Goal: Information Seeking & Learning: Learn about a topic

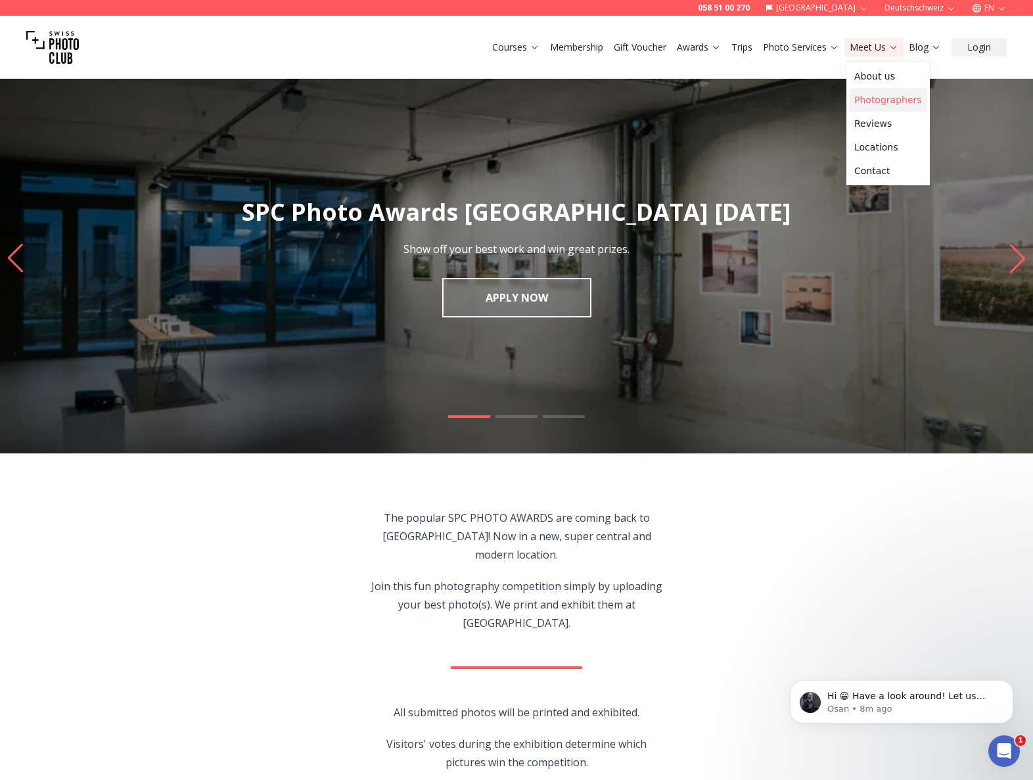
click at [878, 96] on link "Photographers" at bounding box center [888, 100] width 78 height 24
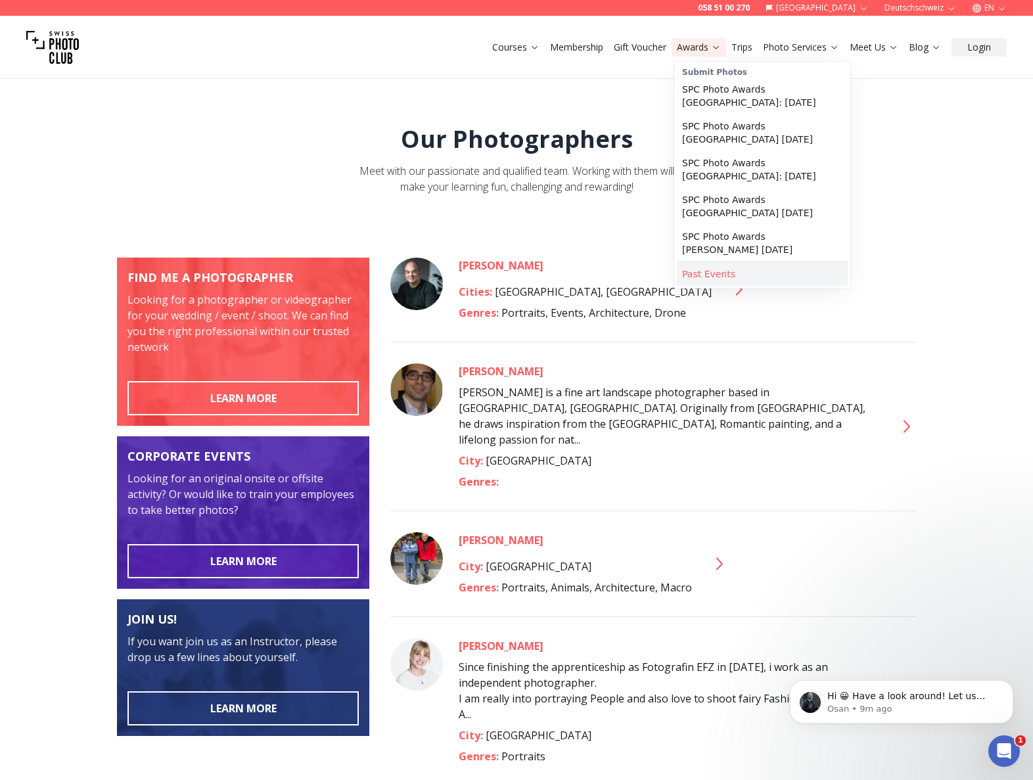
click at [711, 272] on link "Past Events" at bounding box center [762, 274] width 171 height 24
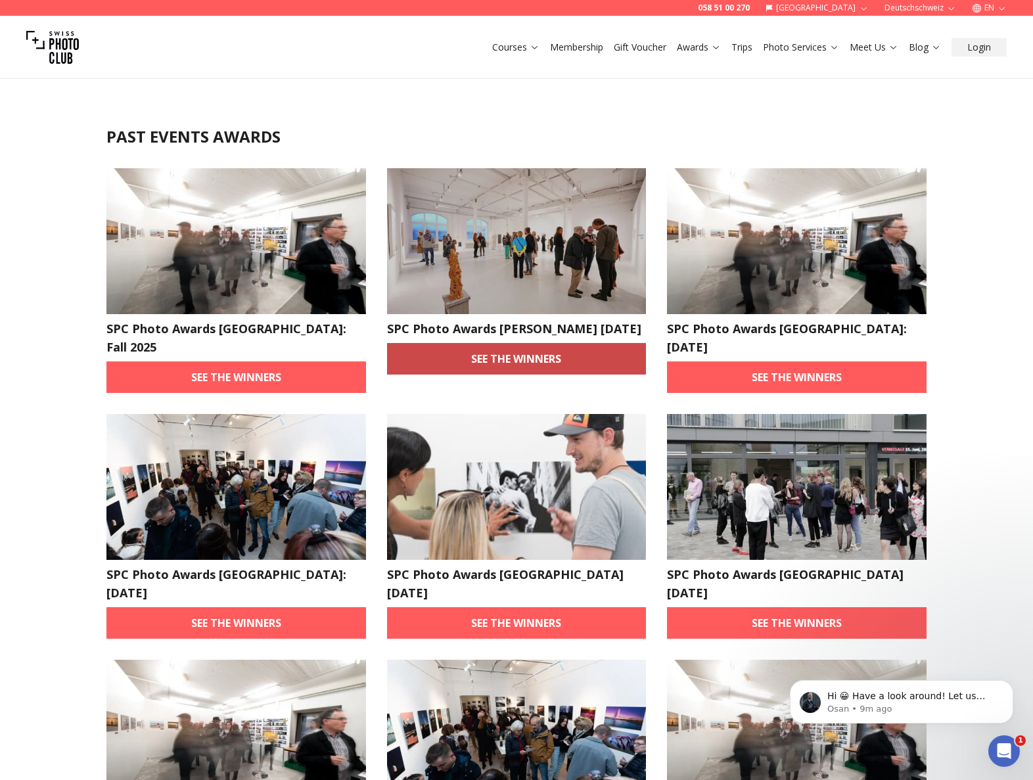
click at [508, 374] on link "See the winners" at bounding box center [516, 359] width 259 height 32
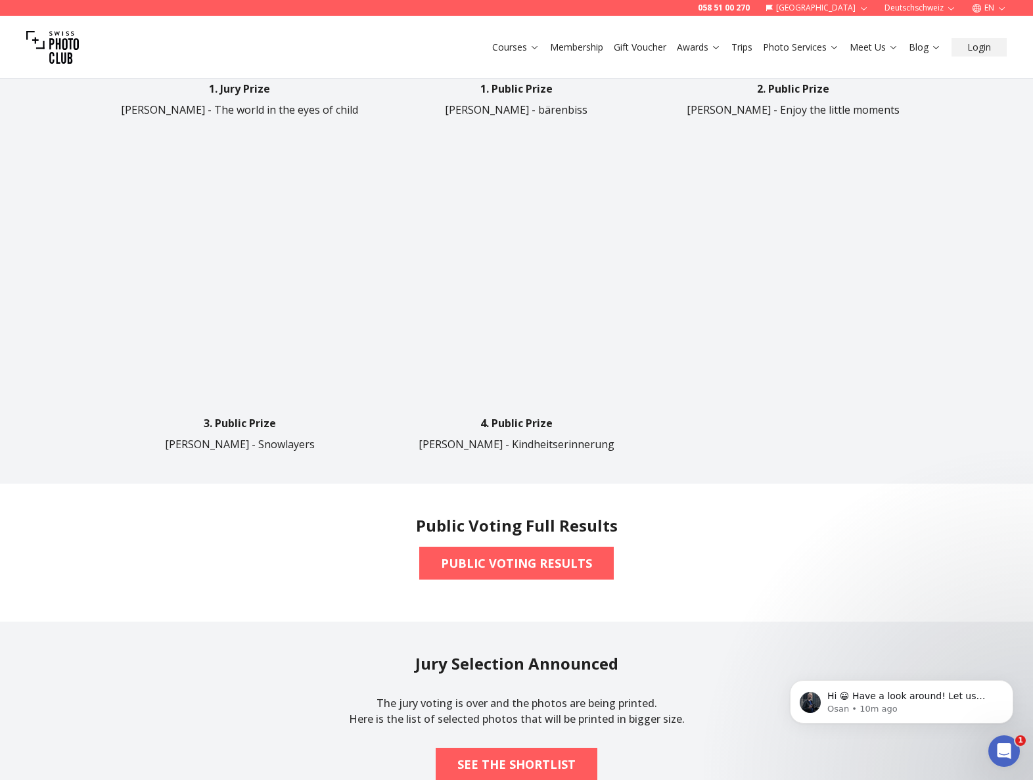
scroll to position [867, 0]
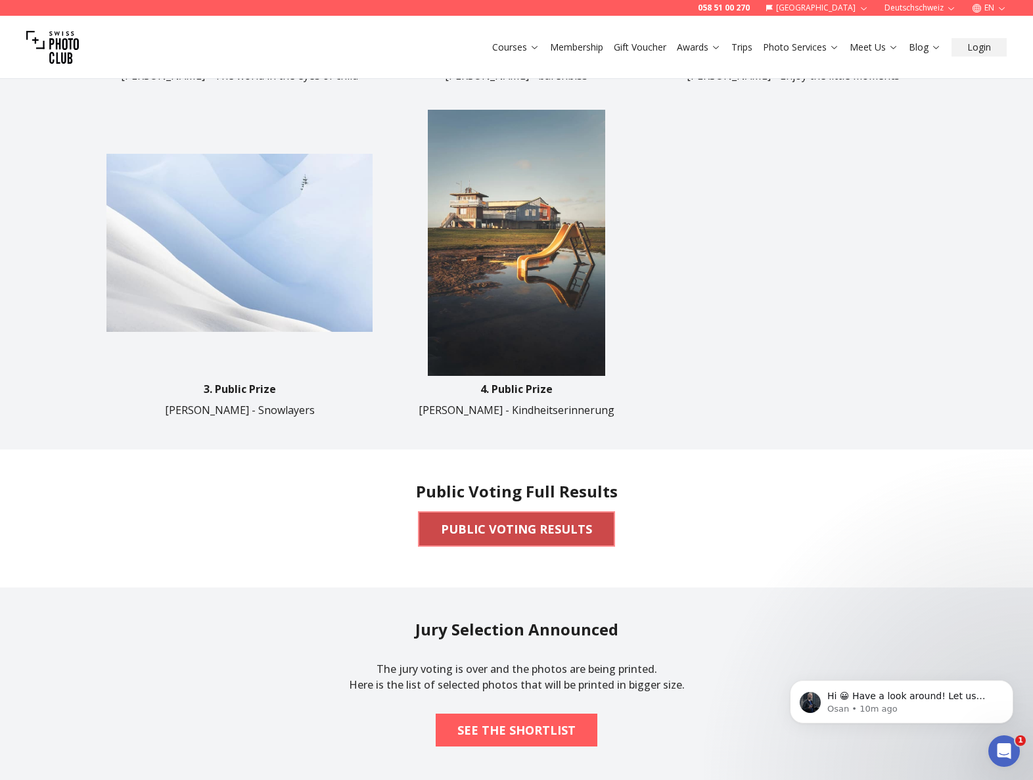
click at [492, 529] on b "PUBLIC VOTING RESULTS" at bounding box center [516, 529] width 151 height 18
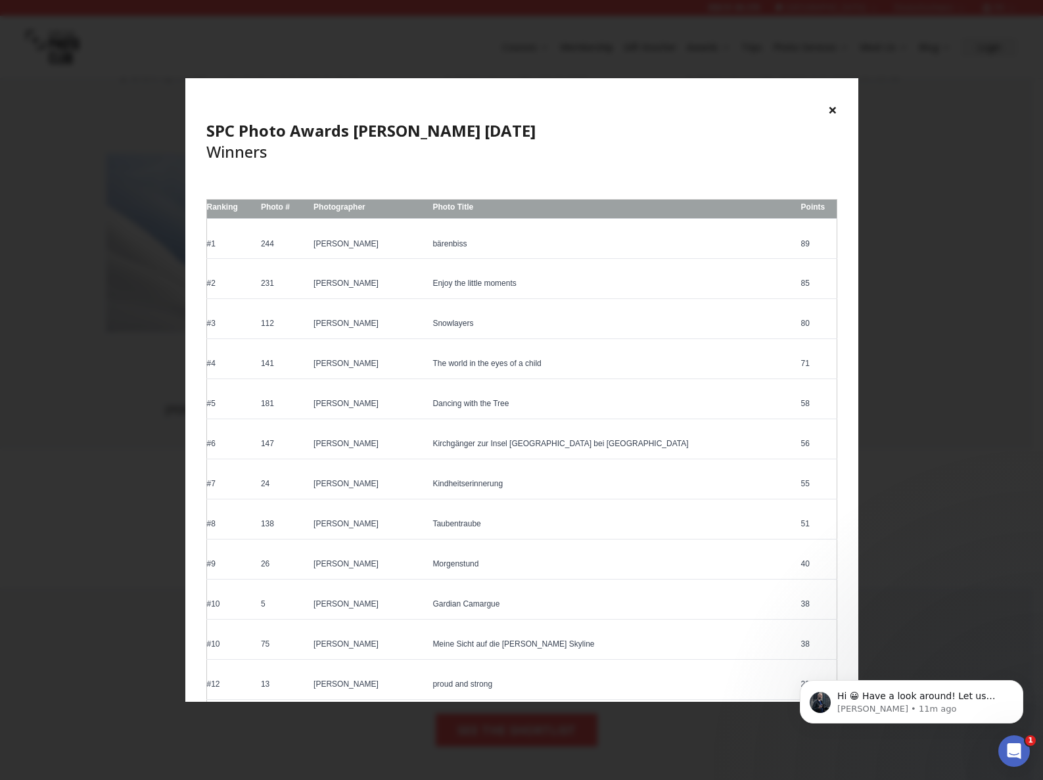
click at [830, 108] on button "×" at bounding box center [832, 109] width 9 height 21
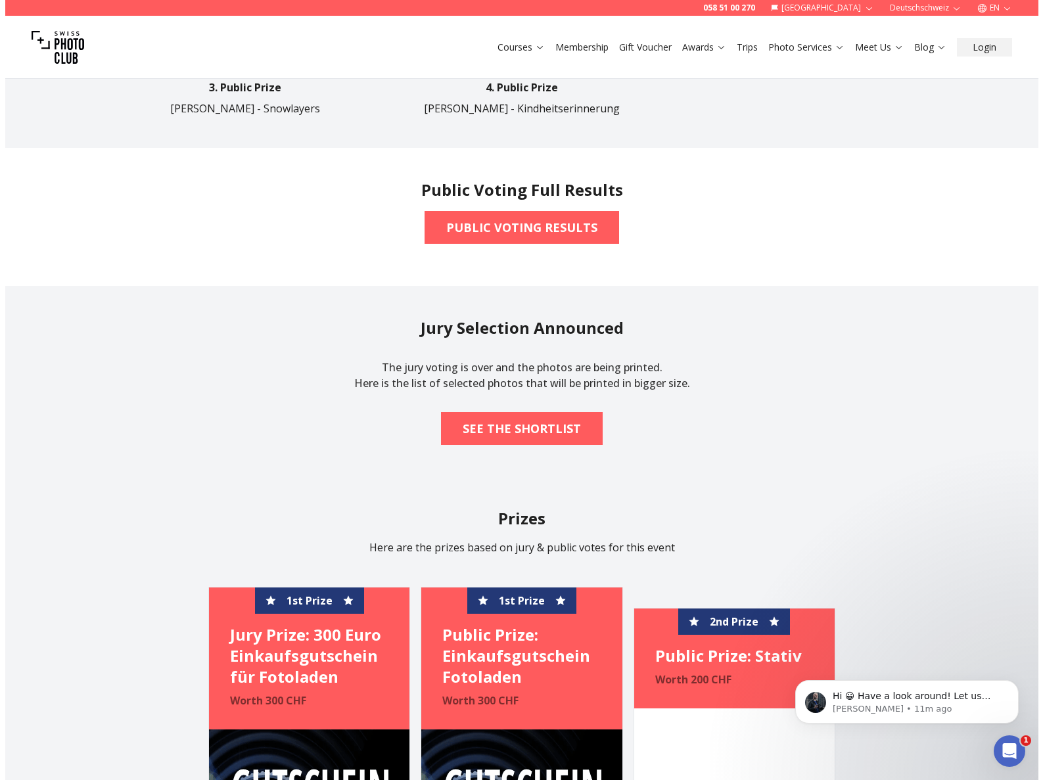
scroll to position [1194, 0]
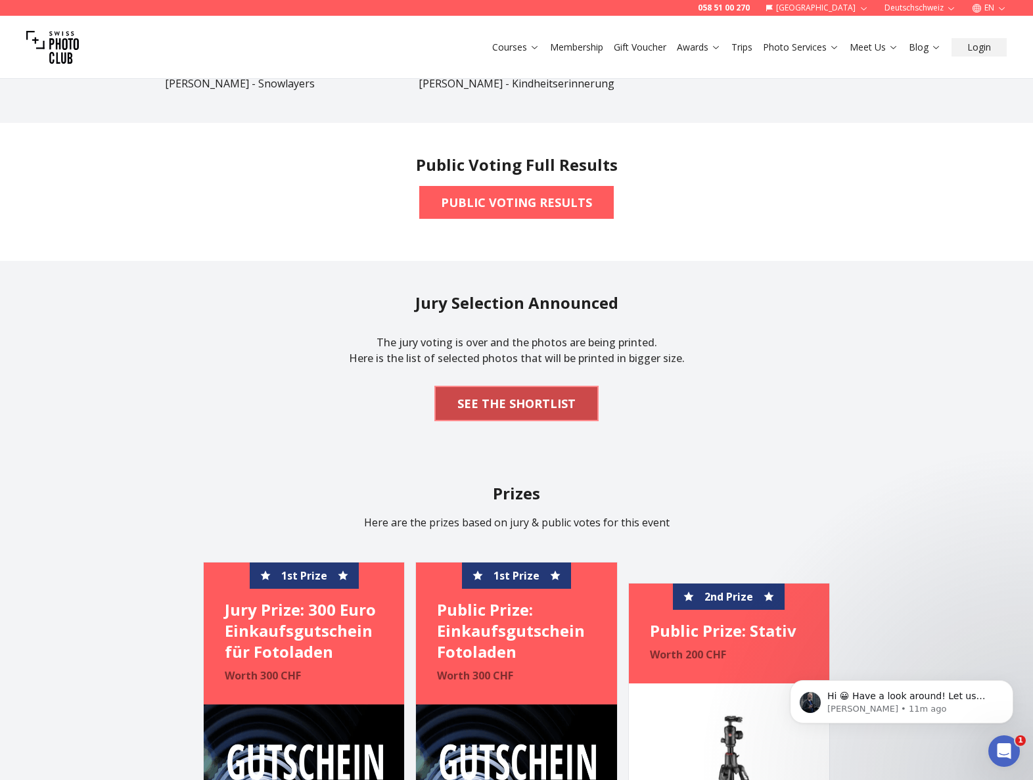
click at [522, 405] on b "SEE THE SHORTLIST" at bounding box center [516, 403] width 118 height 18
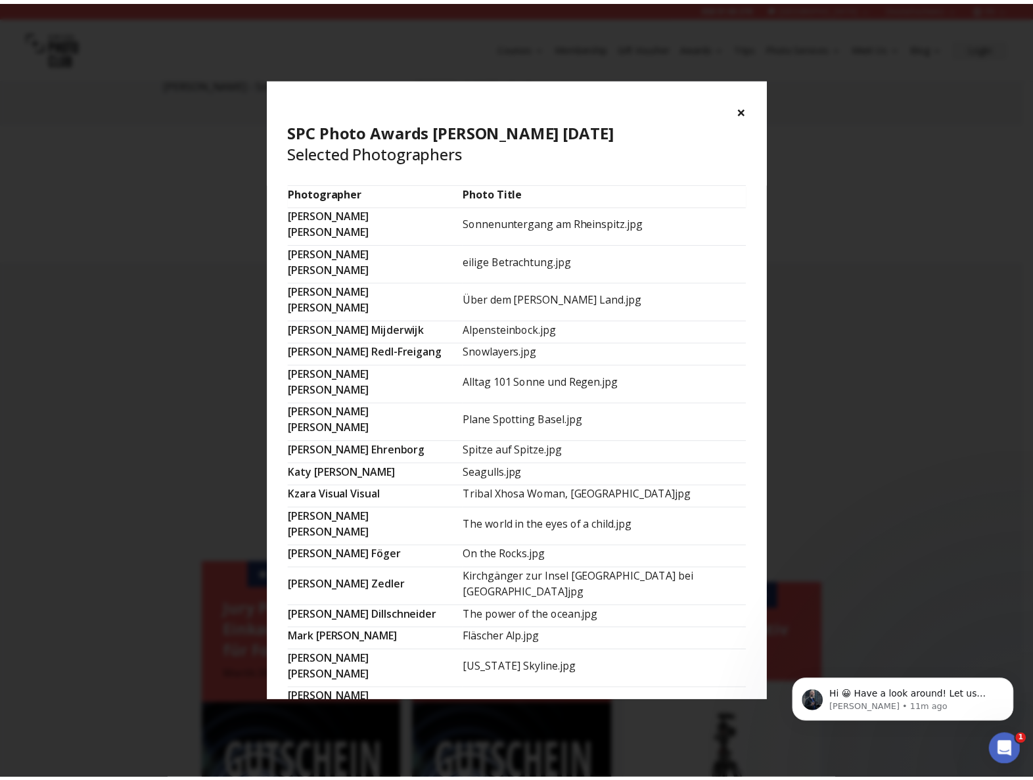
scroll to position [641, 0]
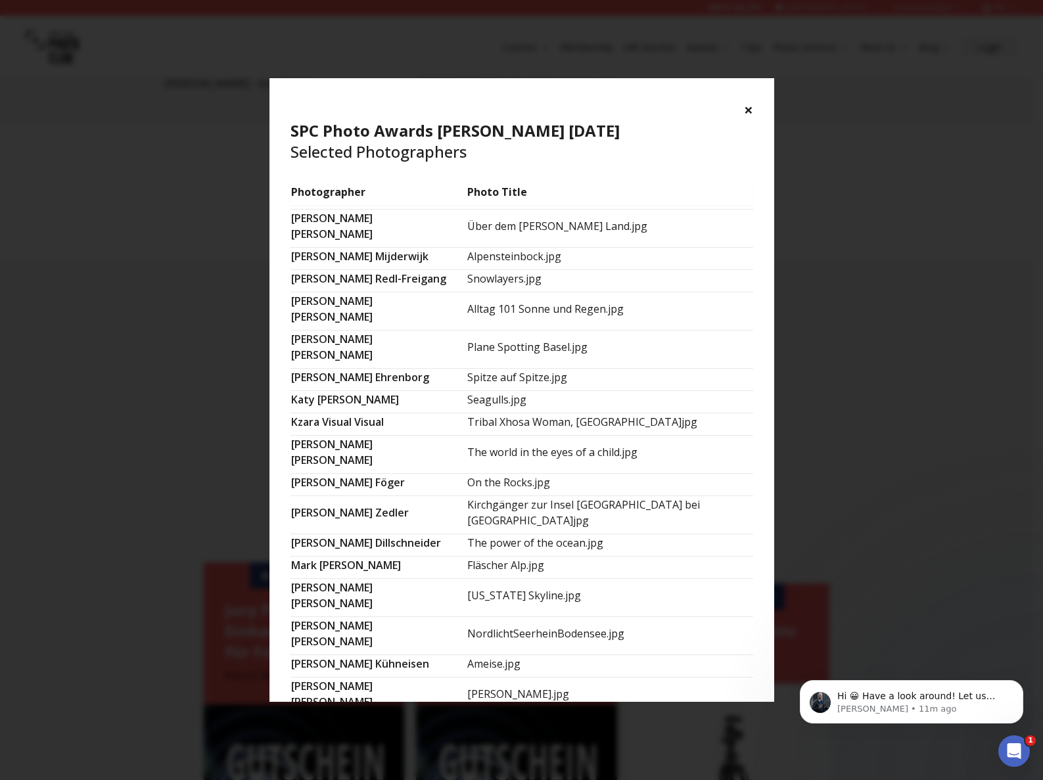
click at [748, 108] on button "×" at bounding box center [748, 109] width 9 height 21
